Goal: Task Accomplishment & Management: Manage account settings

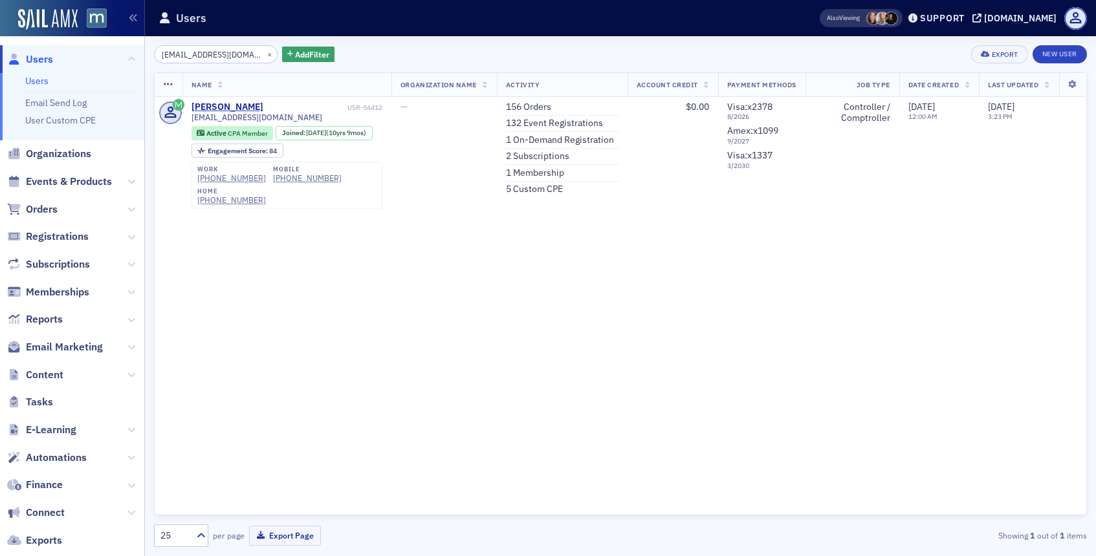
click at [254, 61] on input "[EMAIL_ADDRESS][DOMAIN_NAME]" at bounding box center [216, 54] width 124 height 18
click at [264, 56] on button "×" at bounding box center [270, 54] width 12 height 12
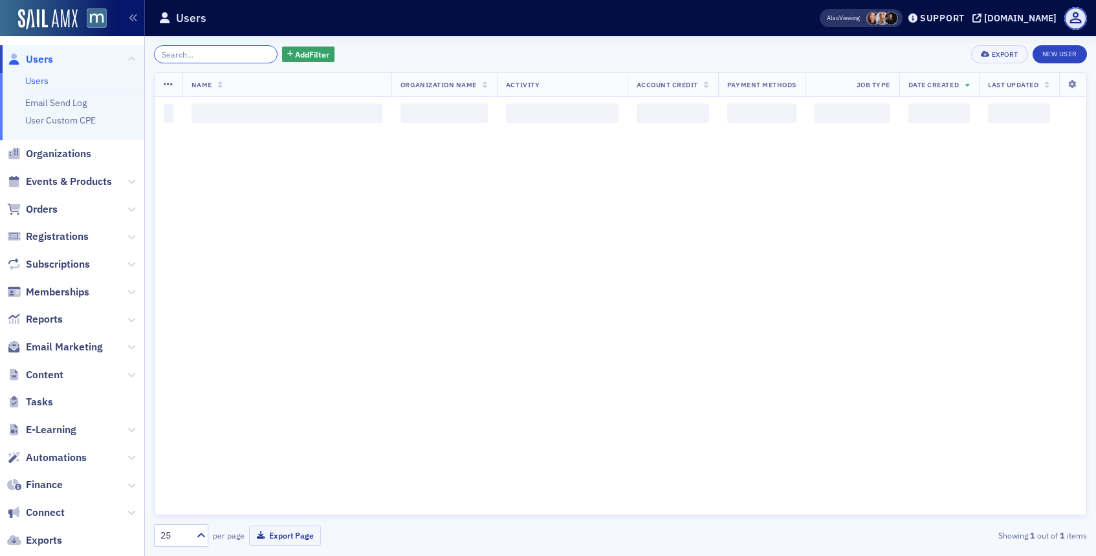
click at [239, 56] on input "search" at bounding box center [216, 54] width 124 height 18
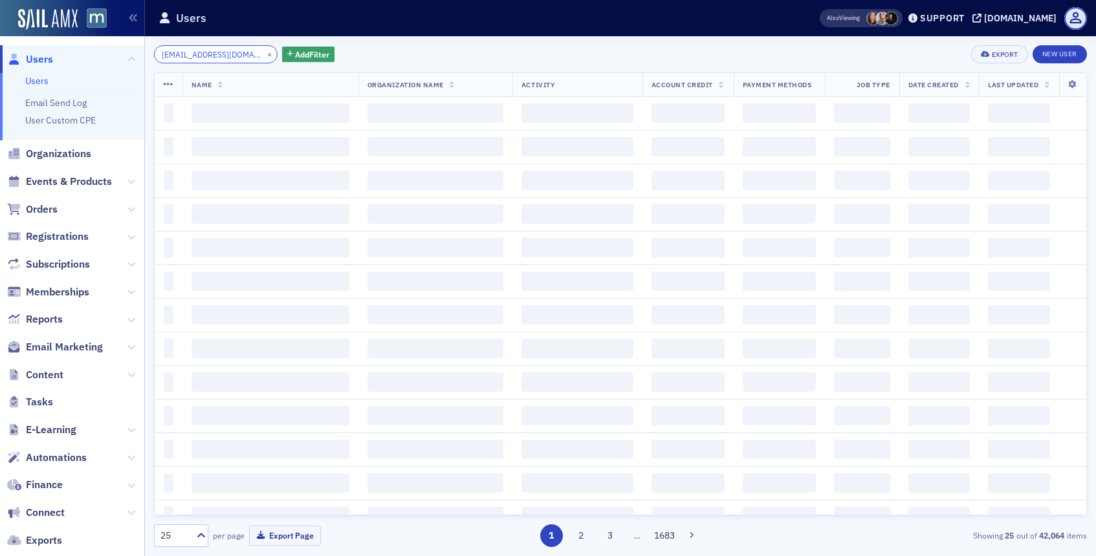
scroll to position [0, 8]
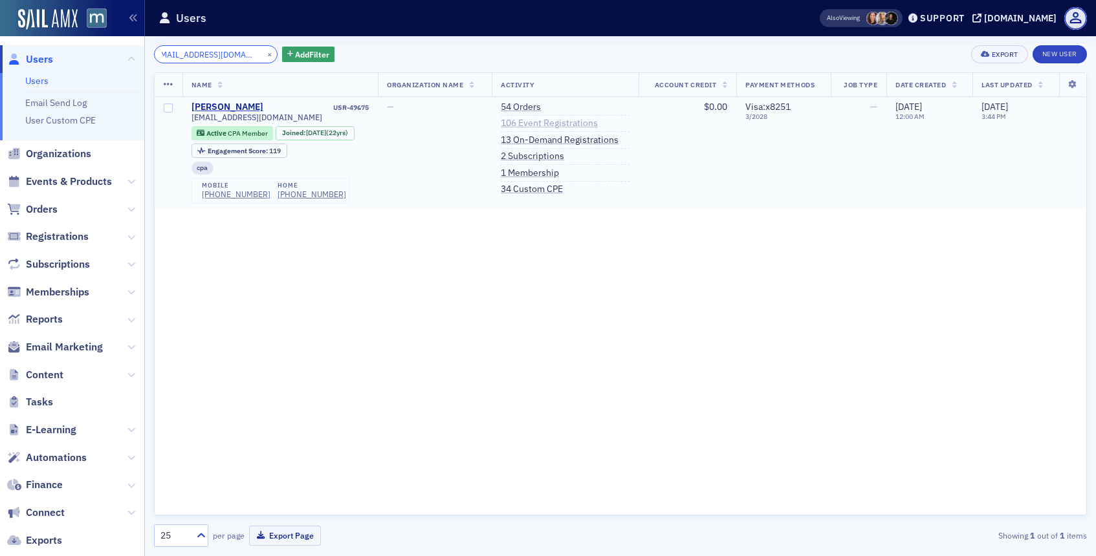
type input "[EMAIL_ADDRESS][DOMAIN_NAME]"
click at [550, 124] on link "106 Event Registrations" at bounding box center [549, 124] width 97 height 12
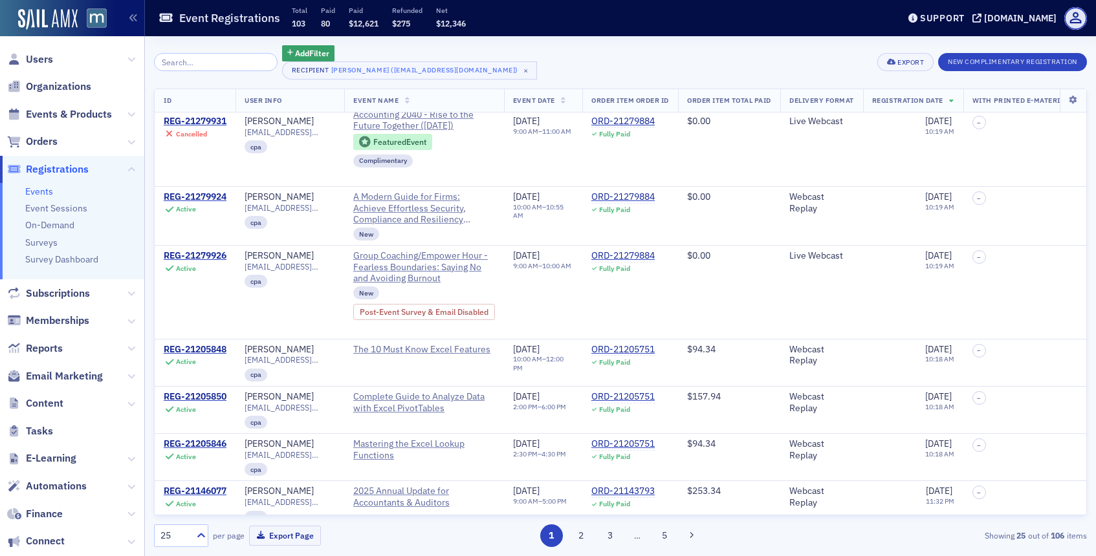
scroll to position [264, 0]
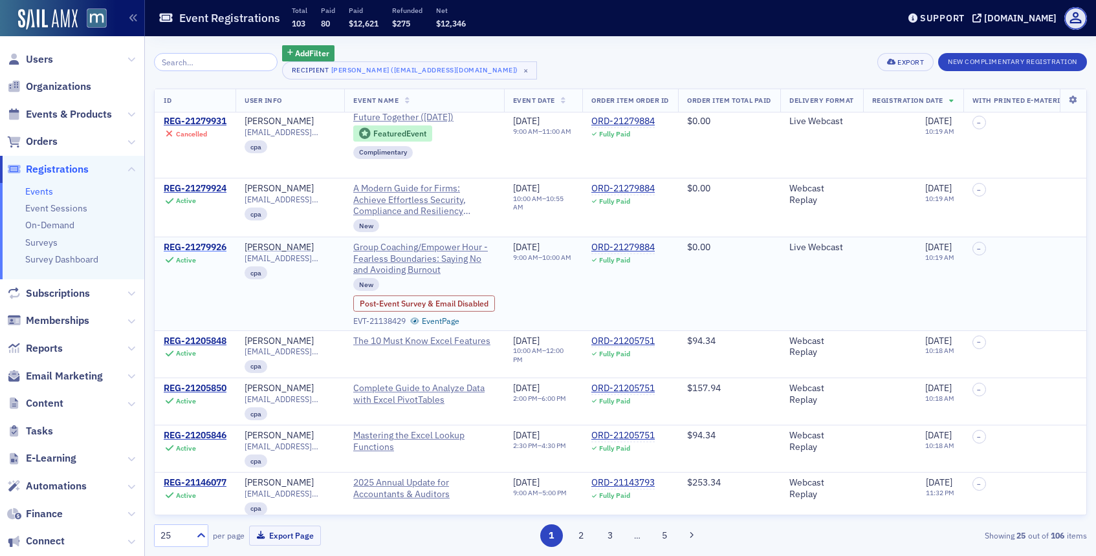
click at [193, 254] on div "REG-21279926" at bounding box center [195, 248] width 63 height 12
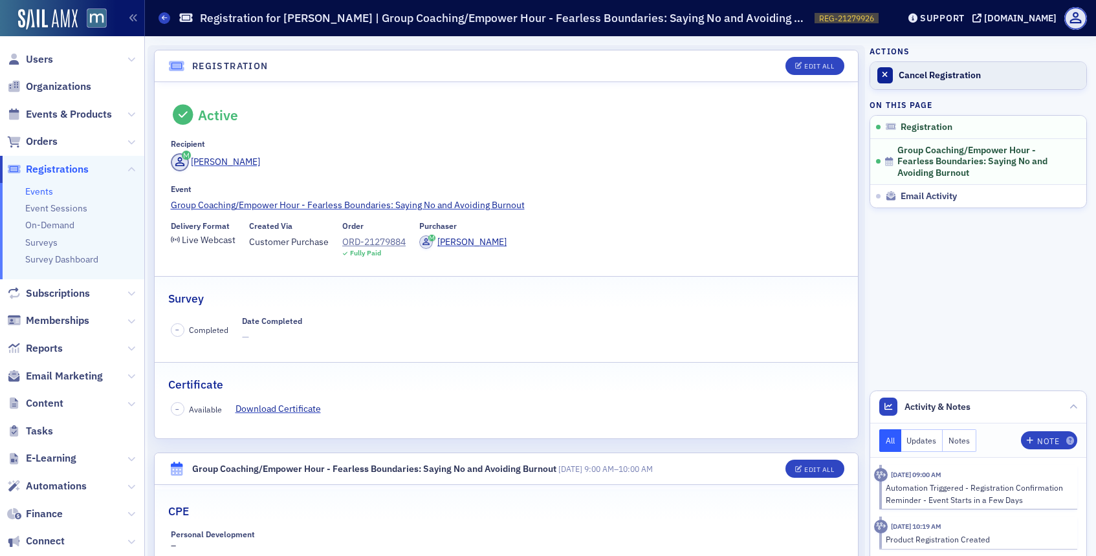
click at [915, 74] on div "Cancel Registration" at bounding box center [988, 76] width 181 height 12
